Goal: Transaction & Acquisition: Download file/media

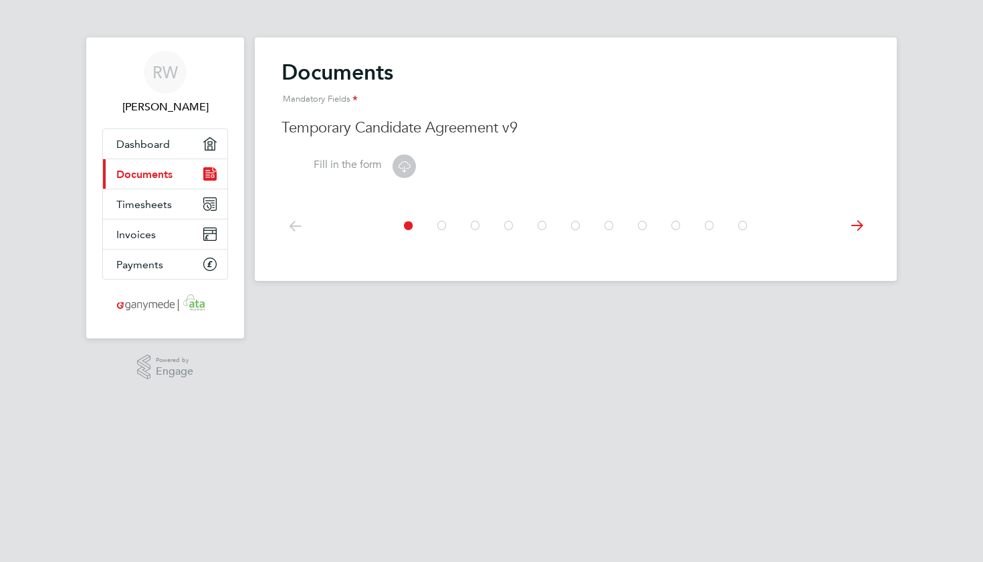
click at [403, 162] on icon at bounding box center [404, 166] width 17 height 17
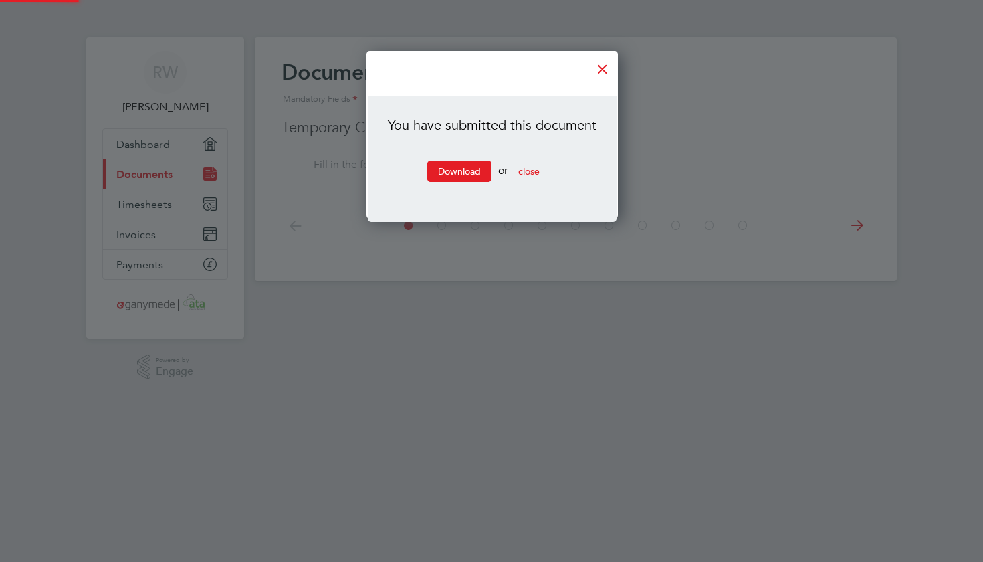
scroll to position [169, 251]
click at [469, 173] on link "Download" at bounding box center [459, 171] width 64 height 21
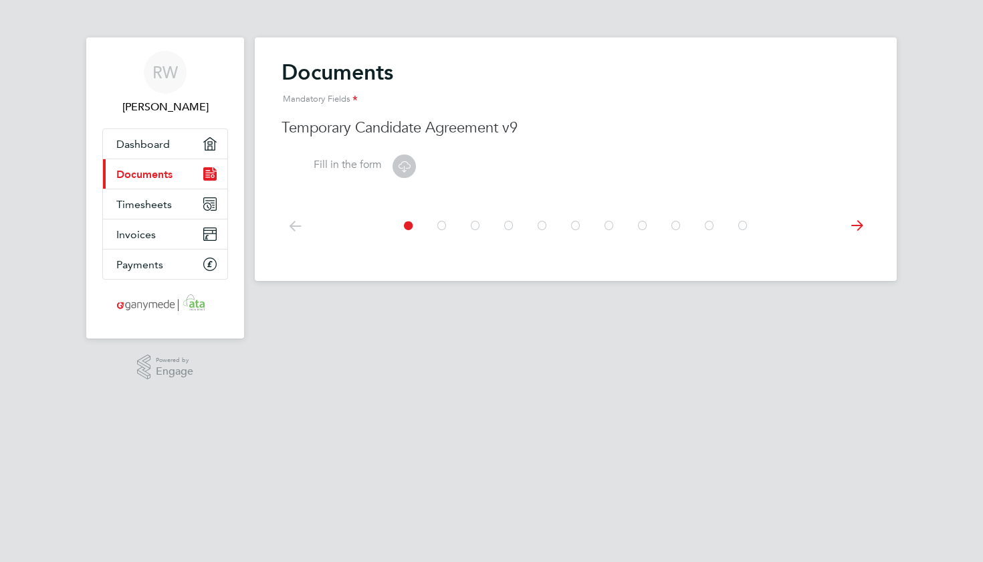
click at [405, 161] on icon at bounding box center [404, 166] width 17 height 17
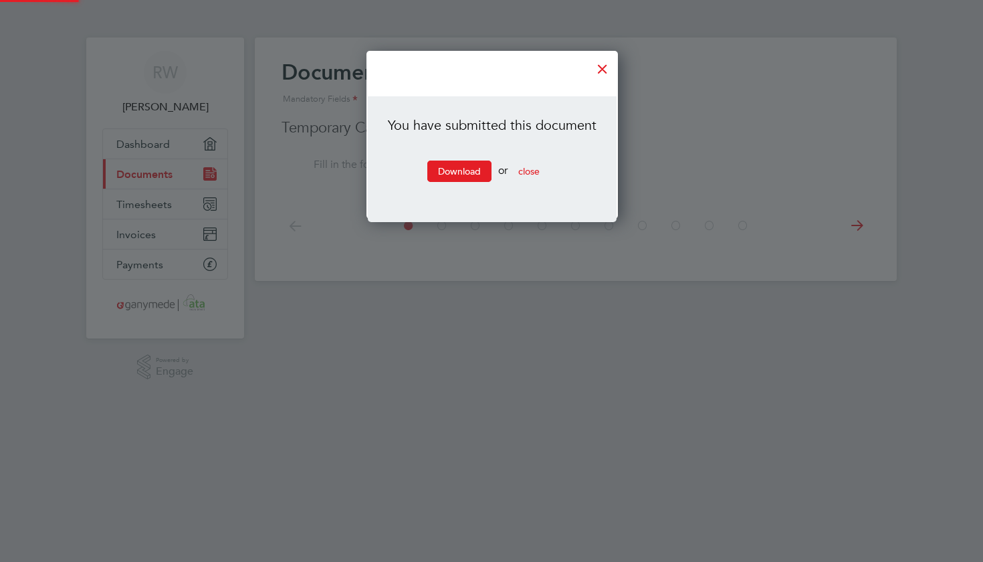
scroll to position [169, 251]
click at [438, 173] on link "Download" at bounding box center [459, 171] width 64 height 21
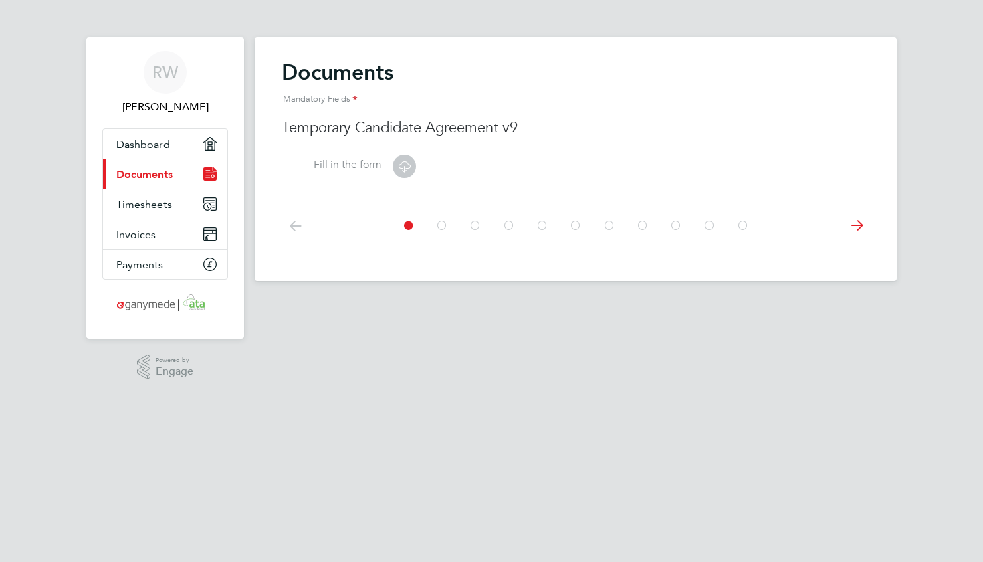
click at [402, 166] on icon at bounding box center [404, 166] width 17 height 17
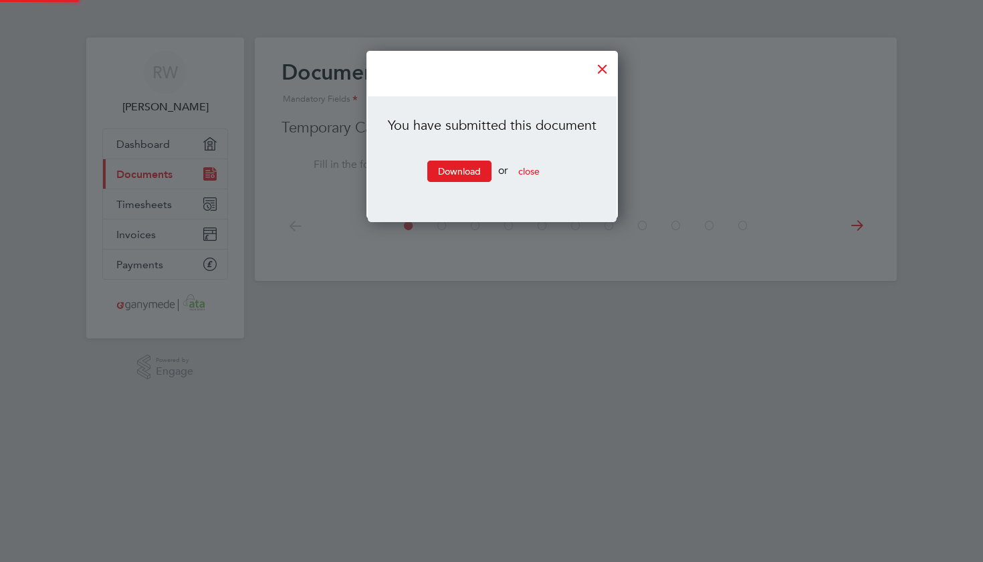
scroll to position [169, 251]
click at [439, 169] on link "Download" at bounding box center [459, 171] width 64 height 21
